Goal: Use online tool/utility: Utilize a website feature to perform a specific function

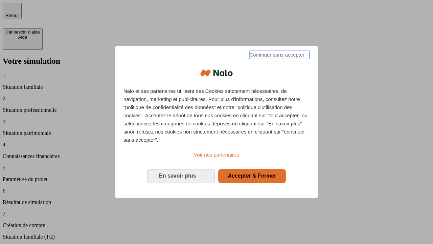
click at [279, 56] on span "Continuer sans accepter →" at bounding box center [279, 55] width 60 height 8
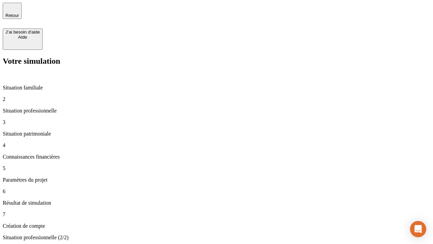
type input "30 000"
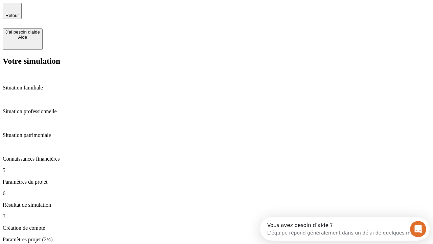
type input "25"
type input "1 000"
type input "640"
